Goal: Manage account settings

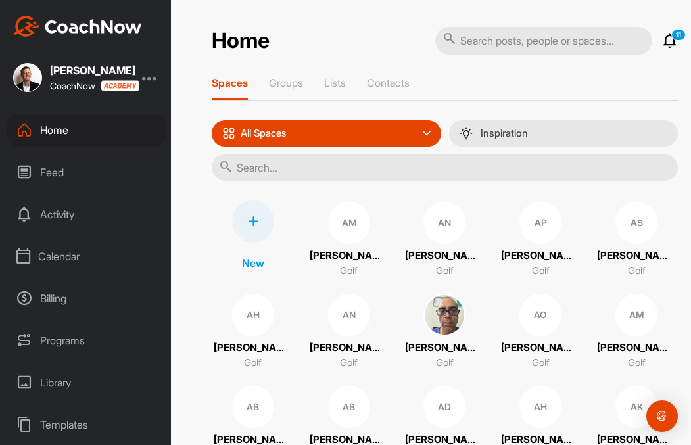
click at [62, 256] on div "Calendar" at bounding box center [86, 256] width 158 height 33
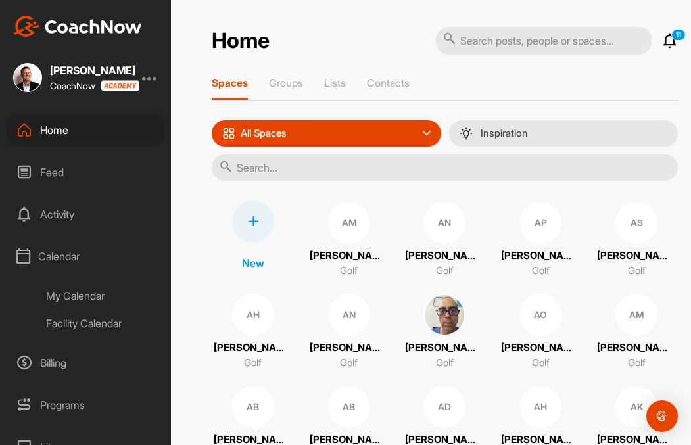
click at [82, 325] on div "Facility Calendar" at bounding box center [101, 324] width 128 height 28
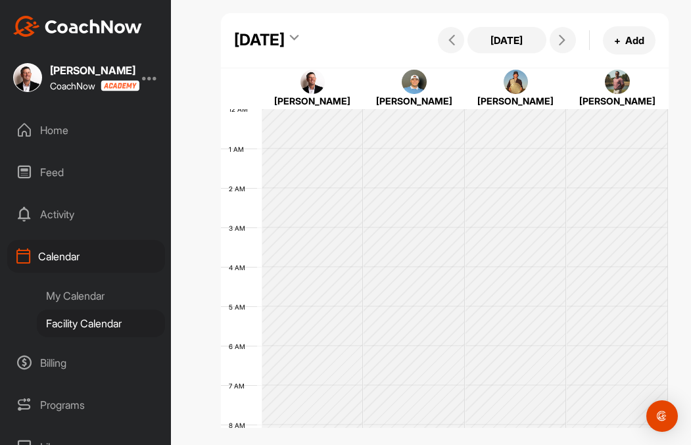
scroll to position [228, 0]
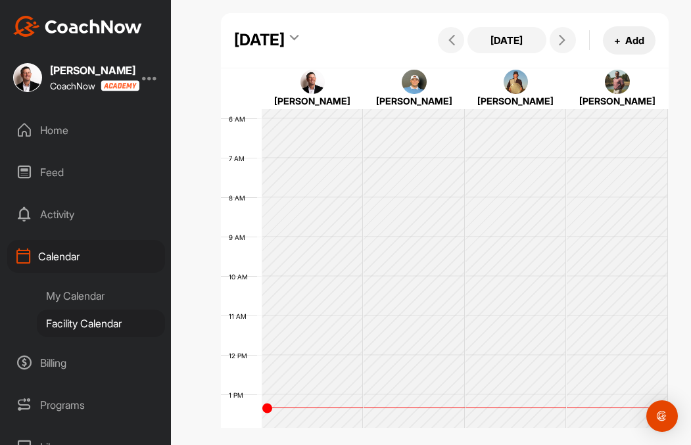
click at [633, 55] on button "+ Add" at bounding box center [629, 40] width 53 height 28
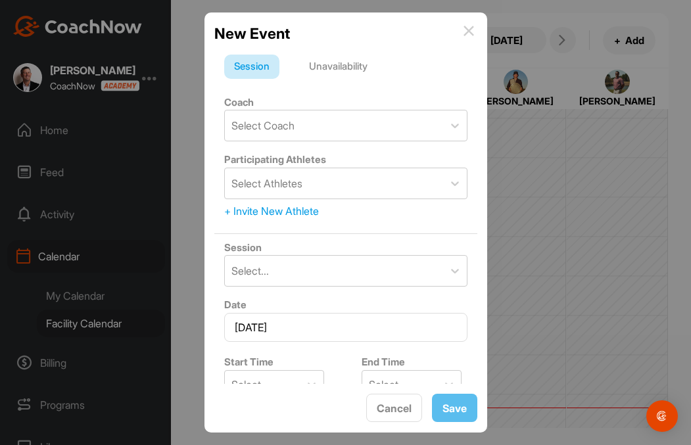
click at [467, 30] on img at bounding box center [469, 31] width 11 height 11
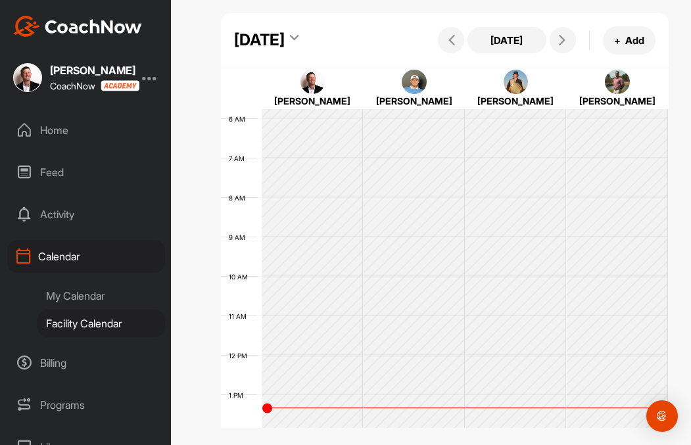
click at [82, 295] on div "My Calendar" at bounding box center [101, 296] width 128 height 28
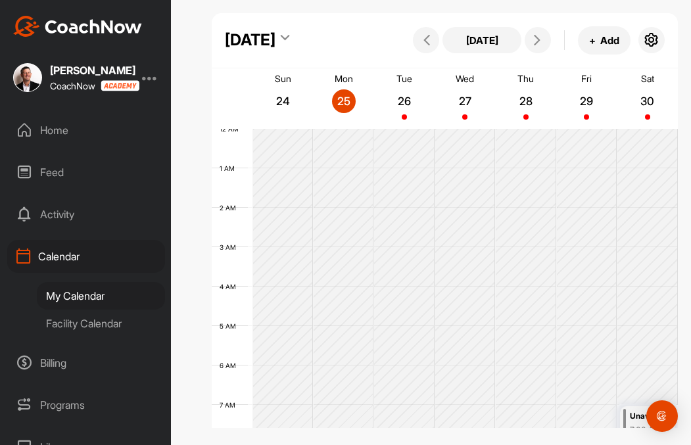
scroll to position [228, 0]
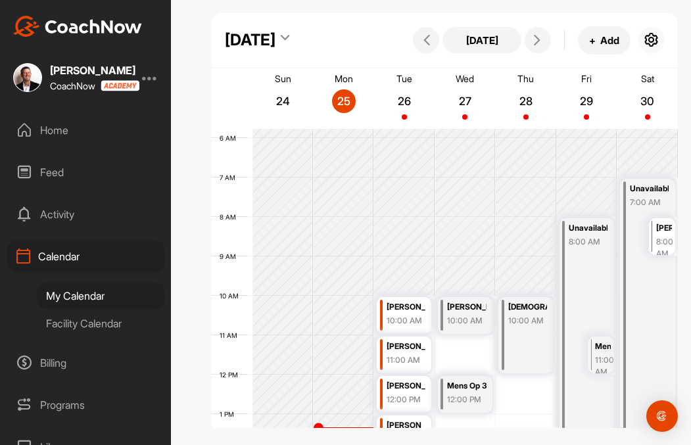
click at [650, 38] on icon "button" at bounding box center [652, 40] width 16 height 16
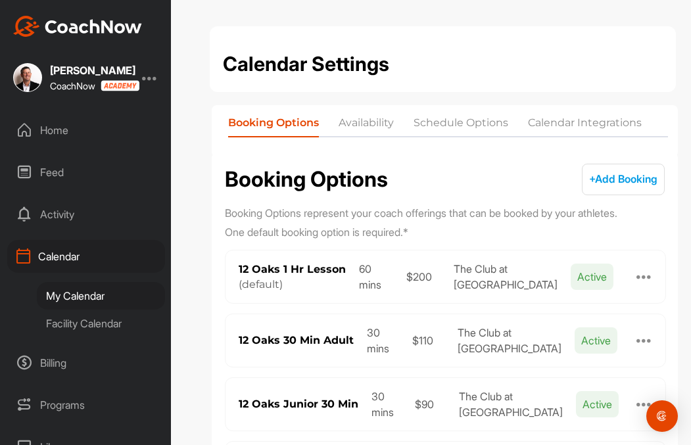
click at [475, 116] on li "Schedule Options" at bounding box center [461, 125] width 95 height 21
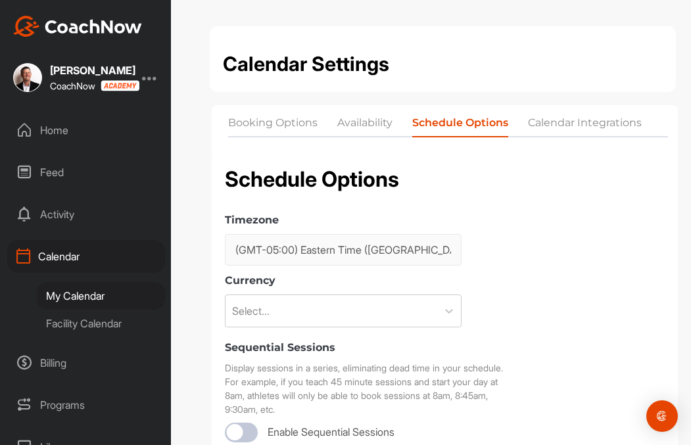
checkbox input "true"
click at [575, 119] on li "Calendar Integrations" at bounding box center [585, 125] width 114 height 21
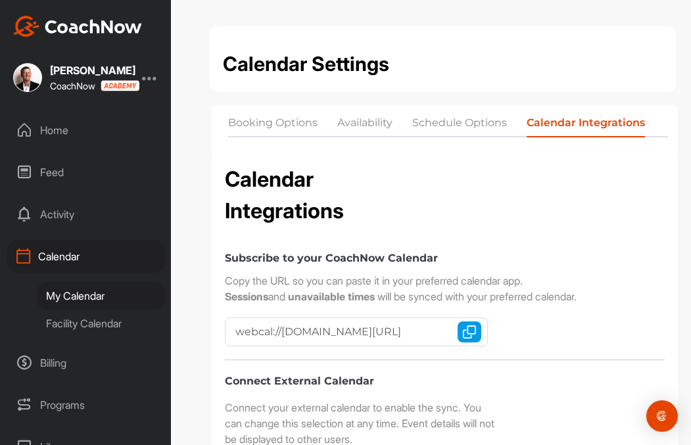
checkbox input "true"
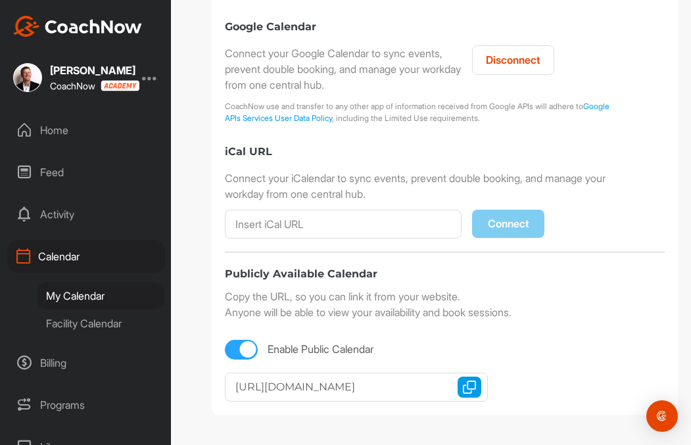
scroll to position [448, 0]
click at [470, 383] on img "button" at bounding box center [469, 387] width 13 height 13
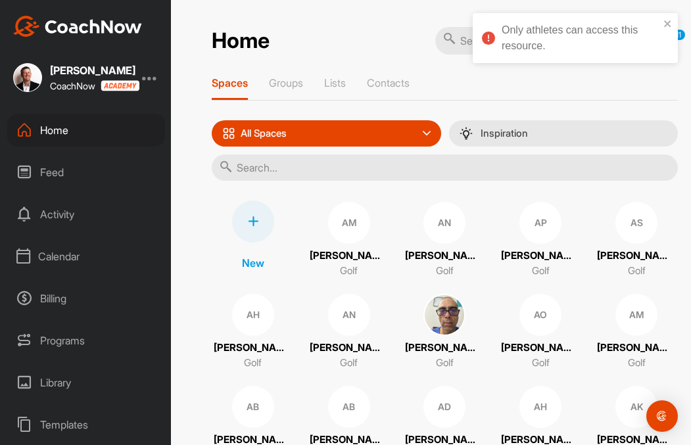
click at [152, 80] on div at bounding box center [150, 78] width 16 height 16
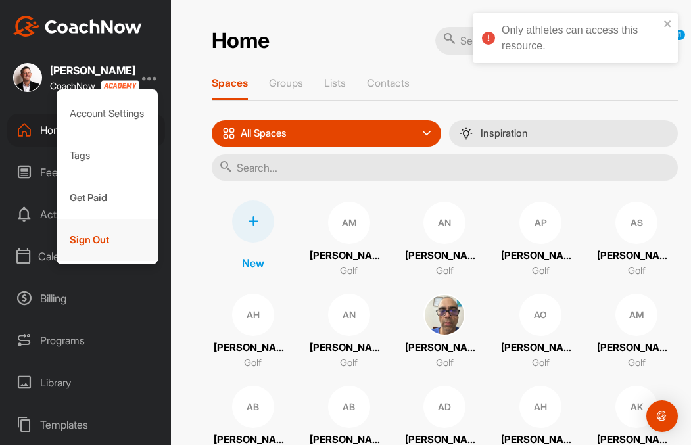
click at [89, 231] on div "Sign Out" at bounding box center [108, 240] width 102 height 42
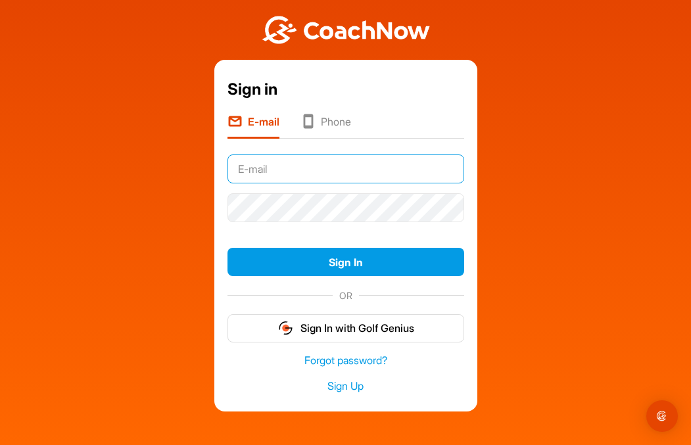
type input "[EMAIL_ADDRESS][DOMAIN_NAME][PERSON_NAME]"
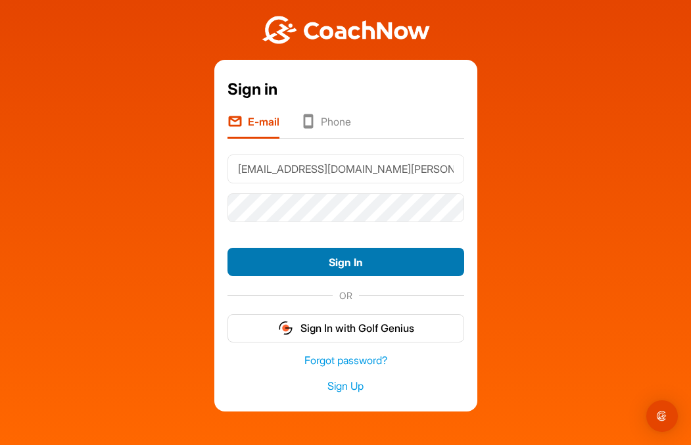
click at [351, 263] on button "Sign In" at bounding box center [346, 262] width 237 height 28
